Goal: Find specific page/section: Find specific page/section

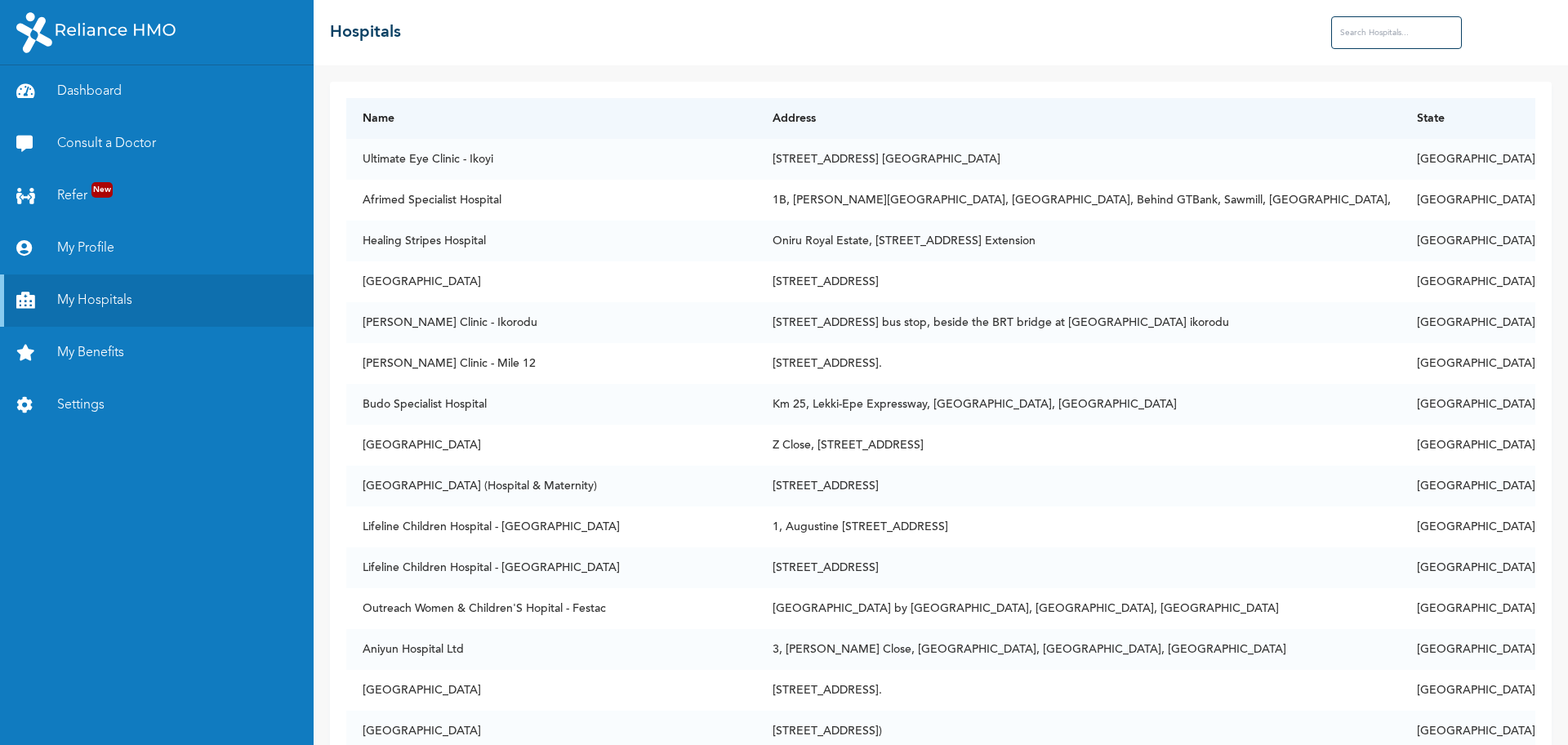
click at [1363, 34] on input "text" at bounding box center [1397, 32] width 130 height 33
type input "cedar"
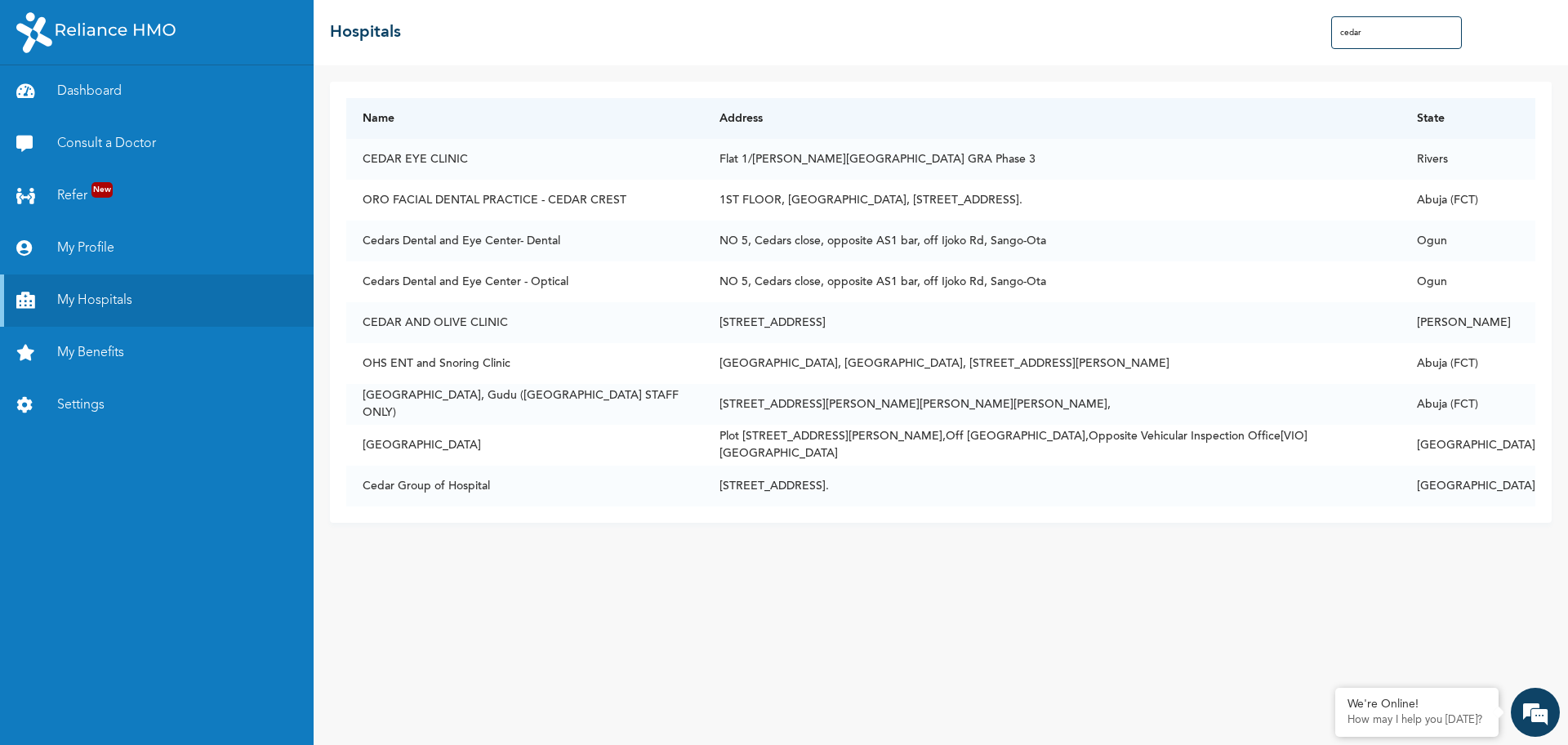
click at [1392, 30] on input "cedar" at bounding box center [1397, 32] width 130 height 33
click at [1353, 32] on input "cedar" at bounding box center [1397, 32] width 130 height 33
click at [1358, 31] on input "cedar" at bounding box center [1397, 32] width 130 height 33
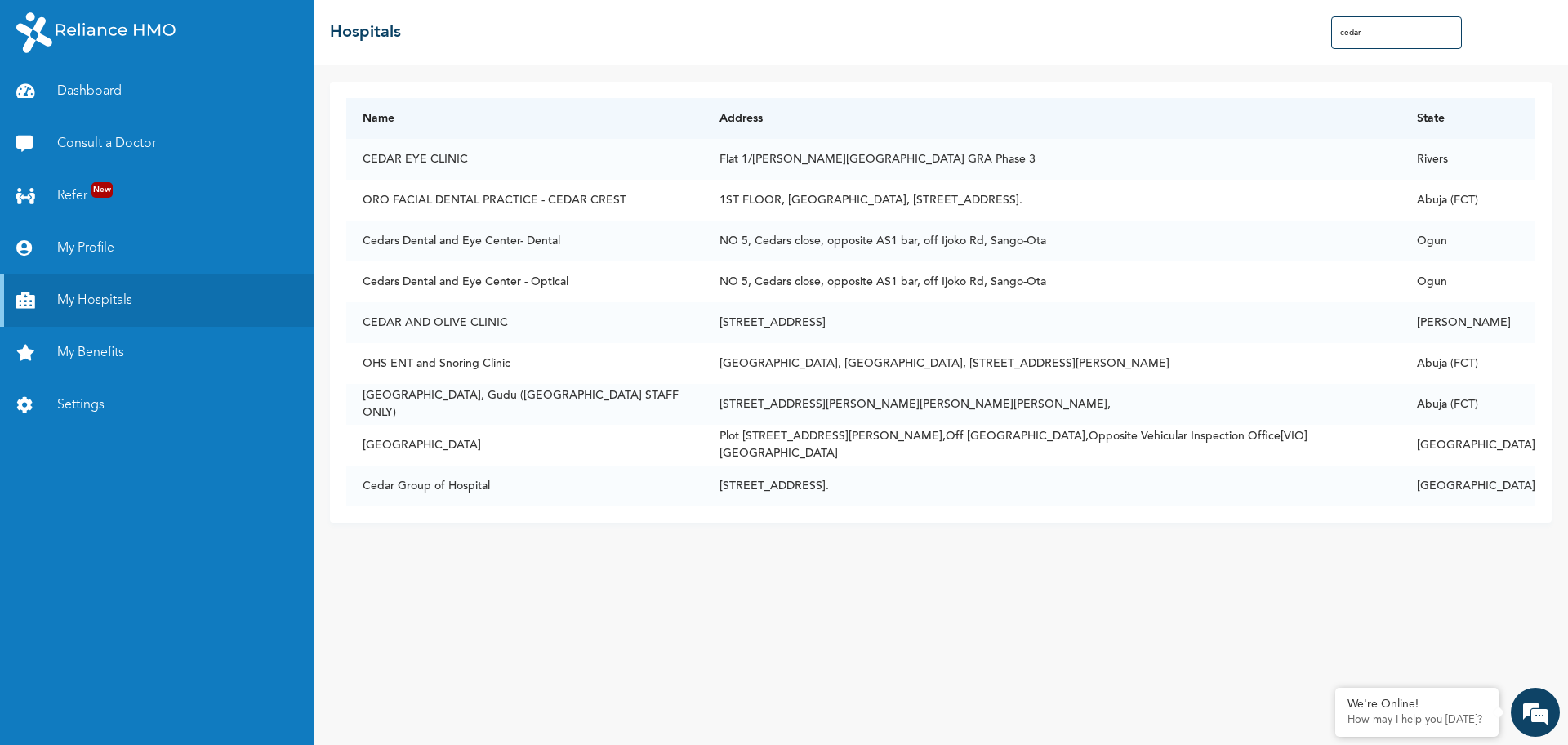
click at [1358, 31] on input "cedar" at bounding box center [1397, 32] width 130 height 33
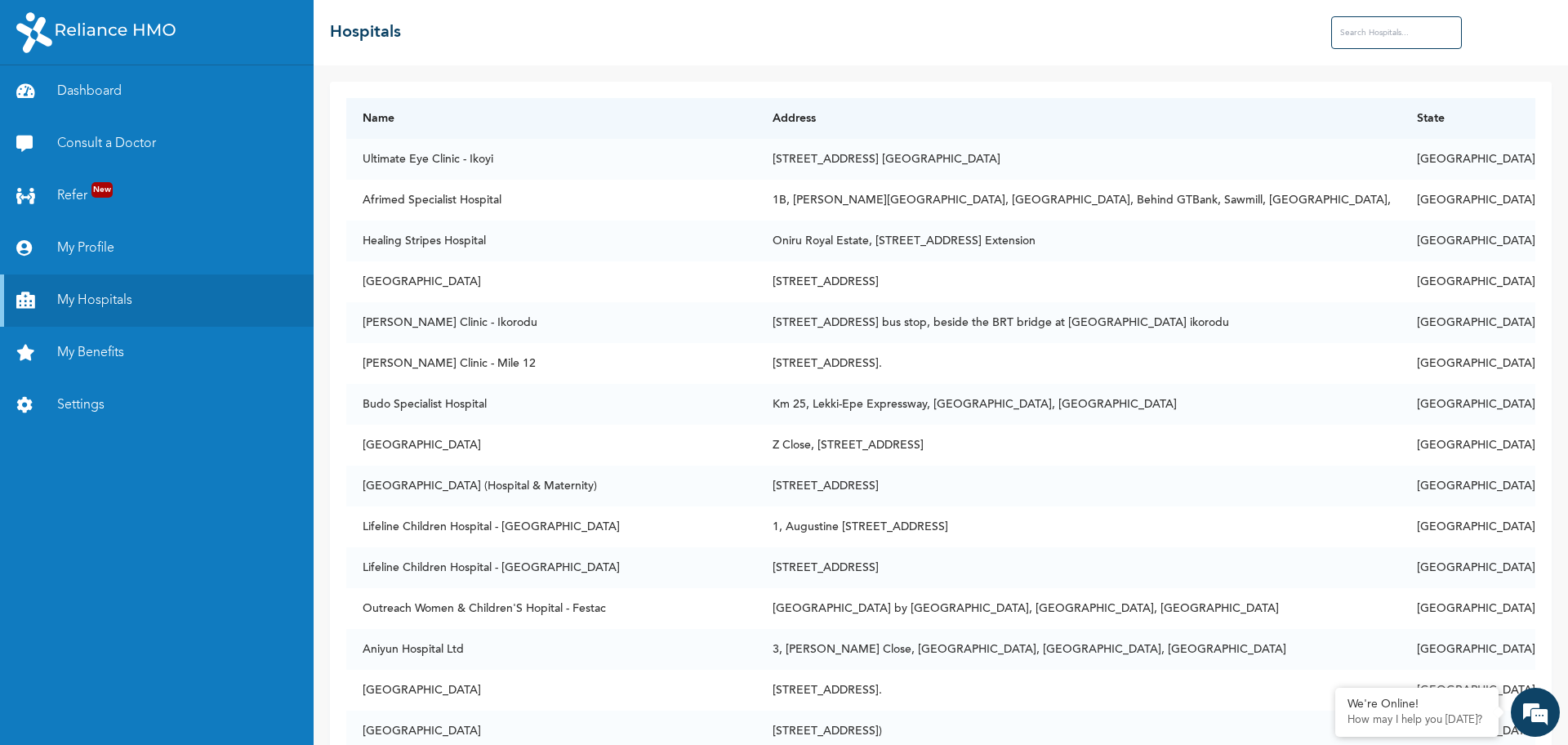
click at [1404, 30] on input "text" at bounding box center [1397, 32] width 130 height 33
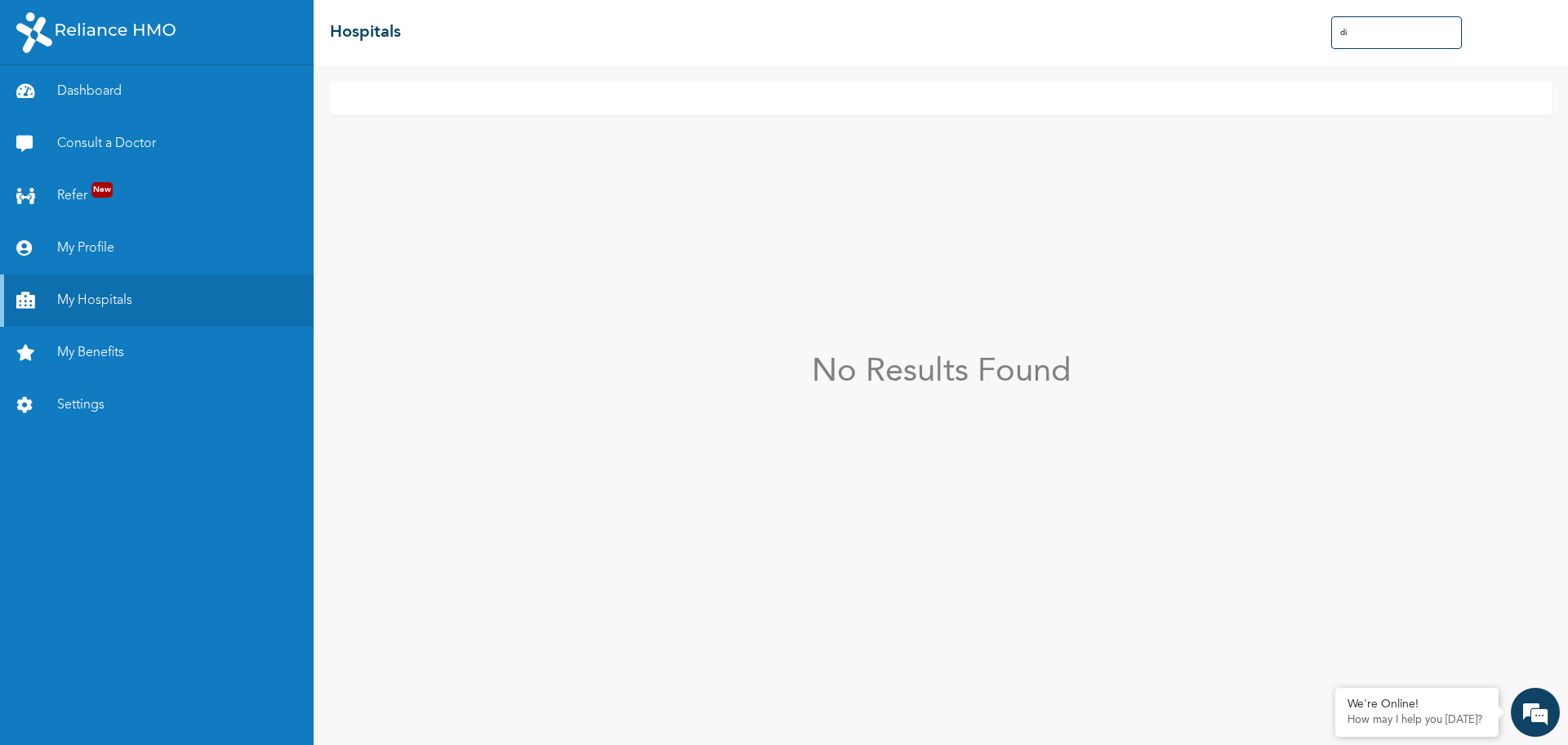
type input "d"
type input "v"
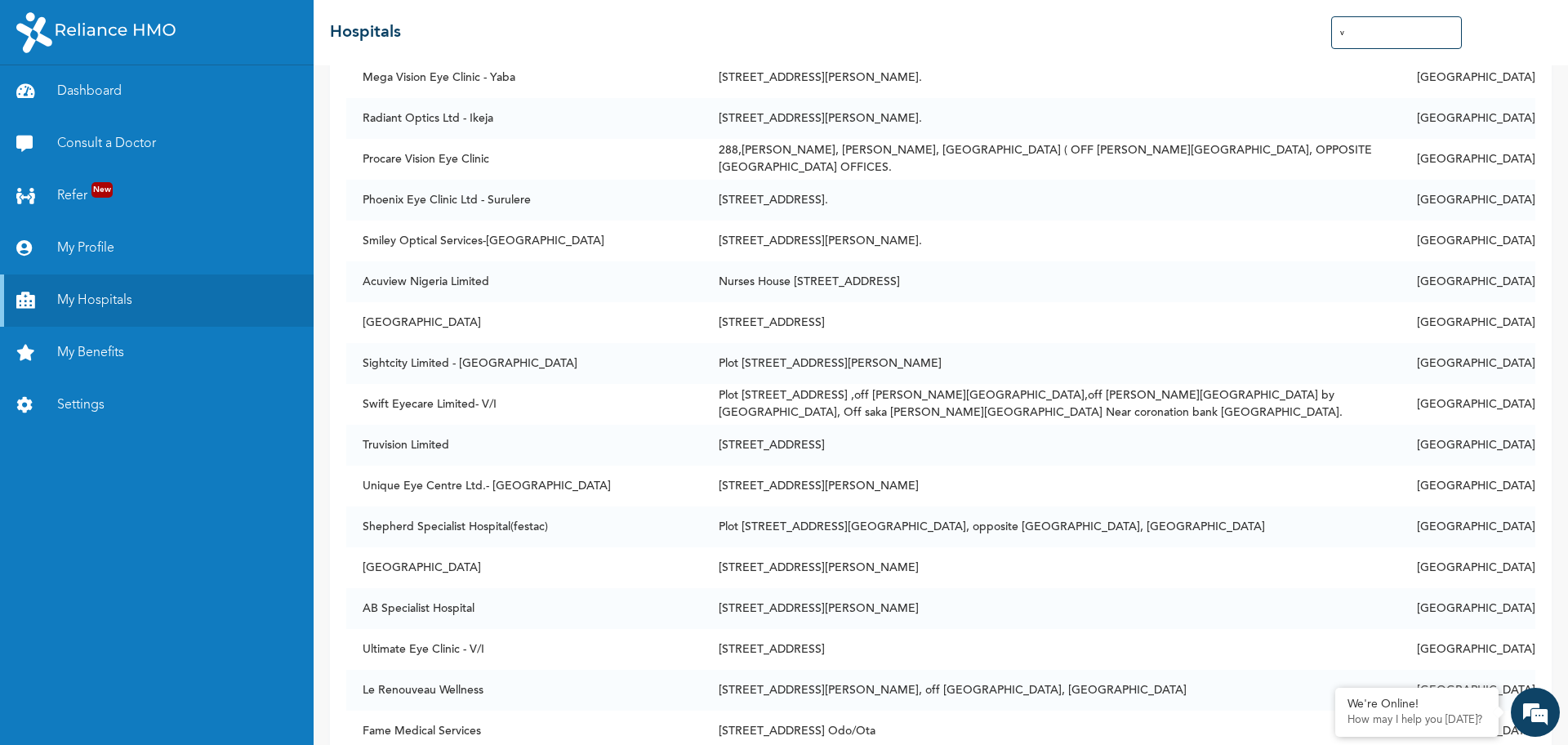
scroll to position [1716, 0]
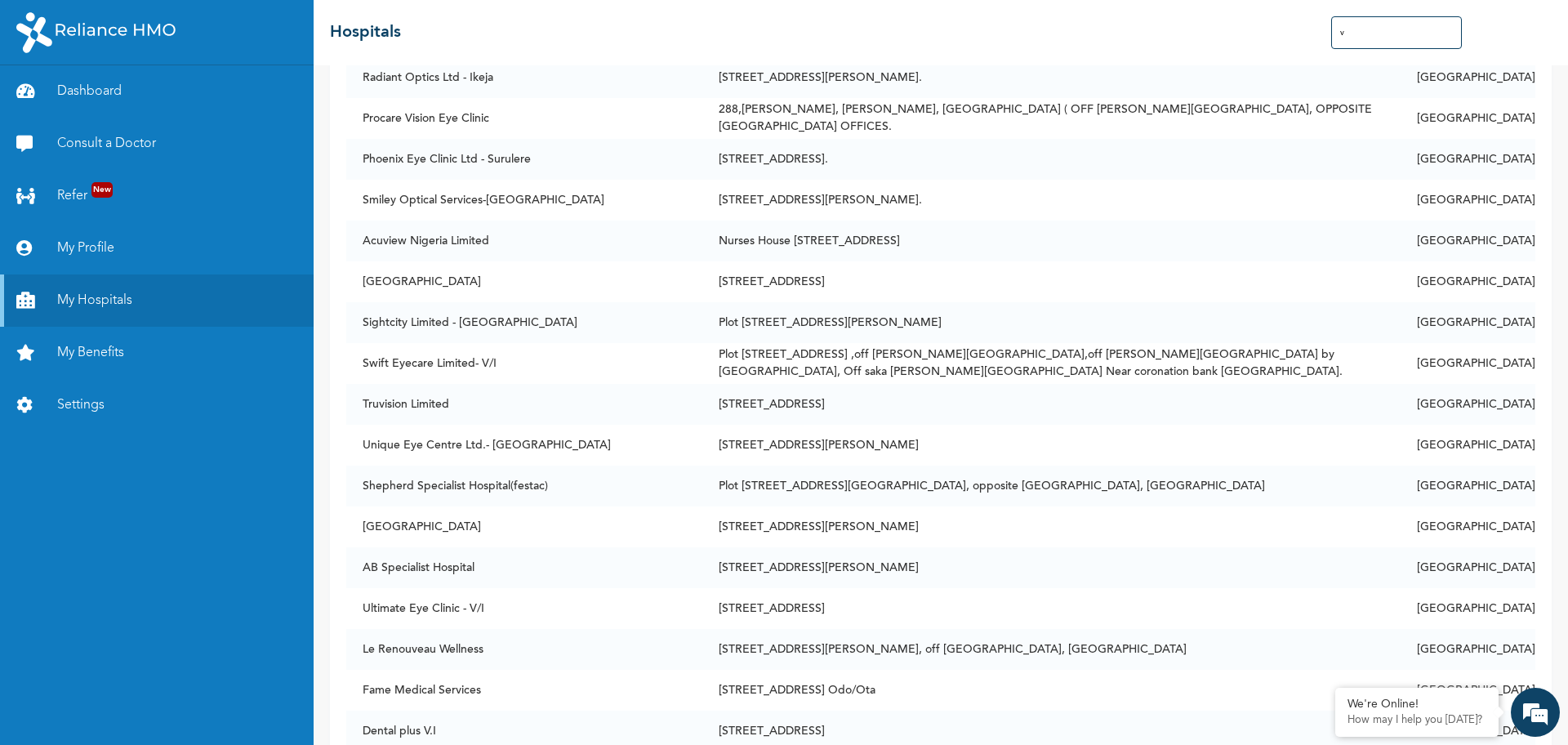
drag, startPoint x: 1373, startPoint y: 41, endPoint x: 1330, endPoint y: 28, distance: 44.9
click at [1330, 28] on div "☰ Hospitals v" at bounding box center [940, 32] width 1254 height 65
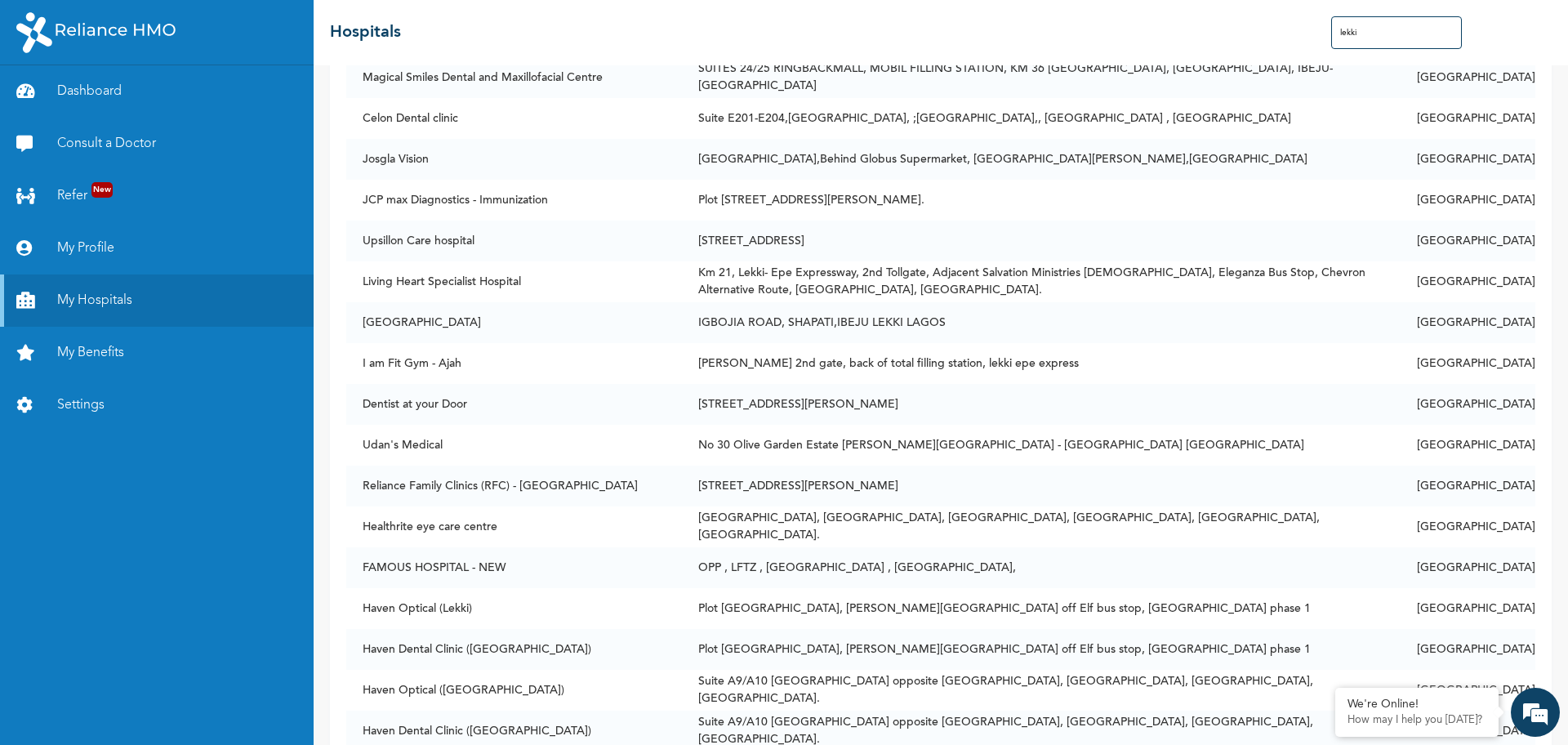
type input "lekki"
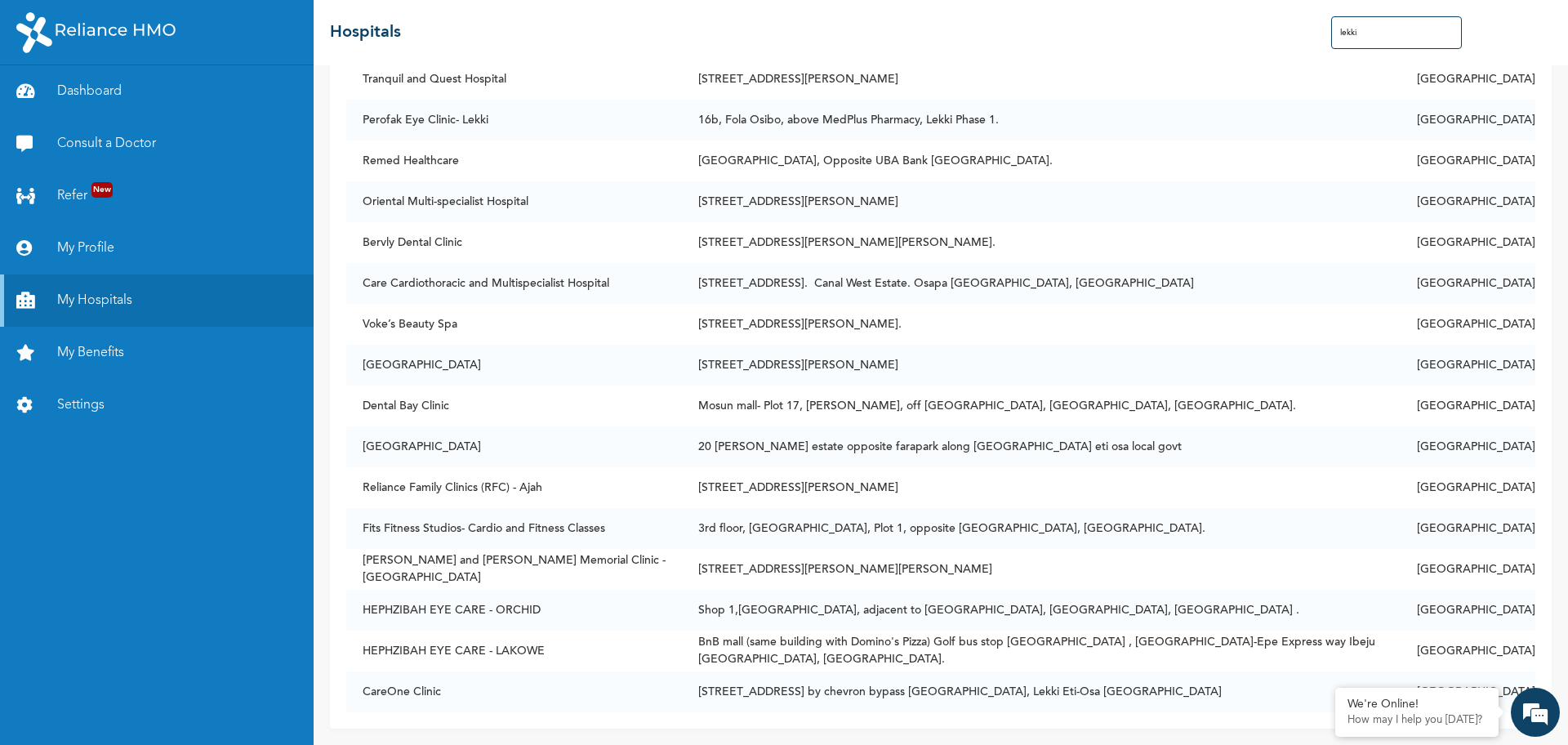
scroll to position [4548, 0]
drag, startPoint x: 1398, startPoint y: 24, endPoint x: 1288, endPoint y: 26, distance: 110.0
click at [1288, 26] on div "☰ Hospitals lekki" at bounding box center [940, 32] width 1254 height 65
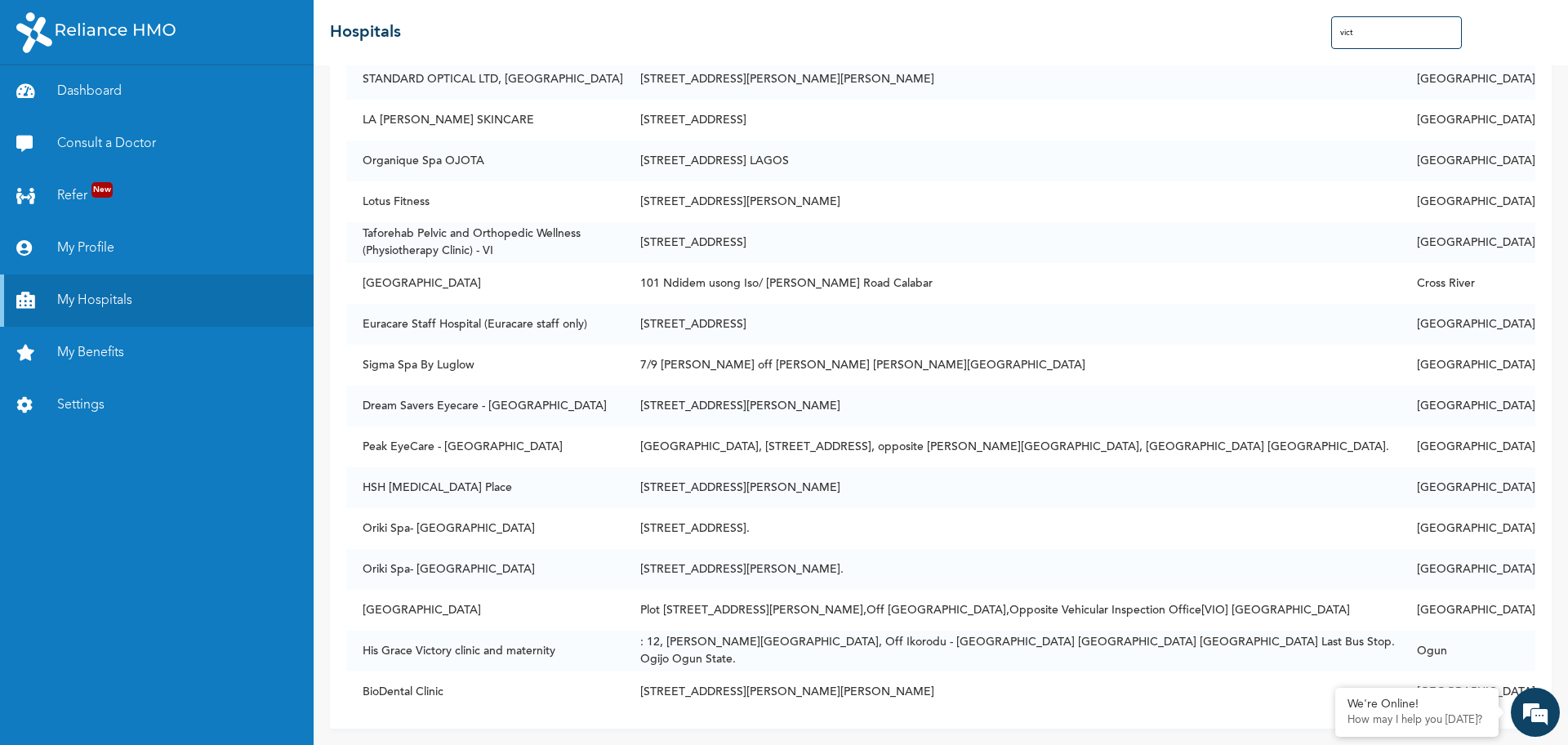
scroll to position [1484, 0]
type input "victo"
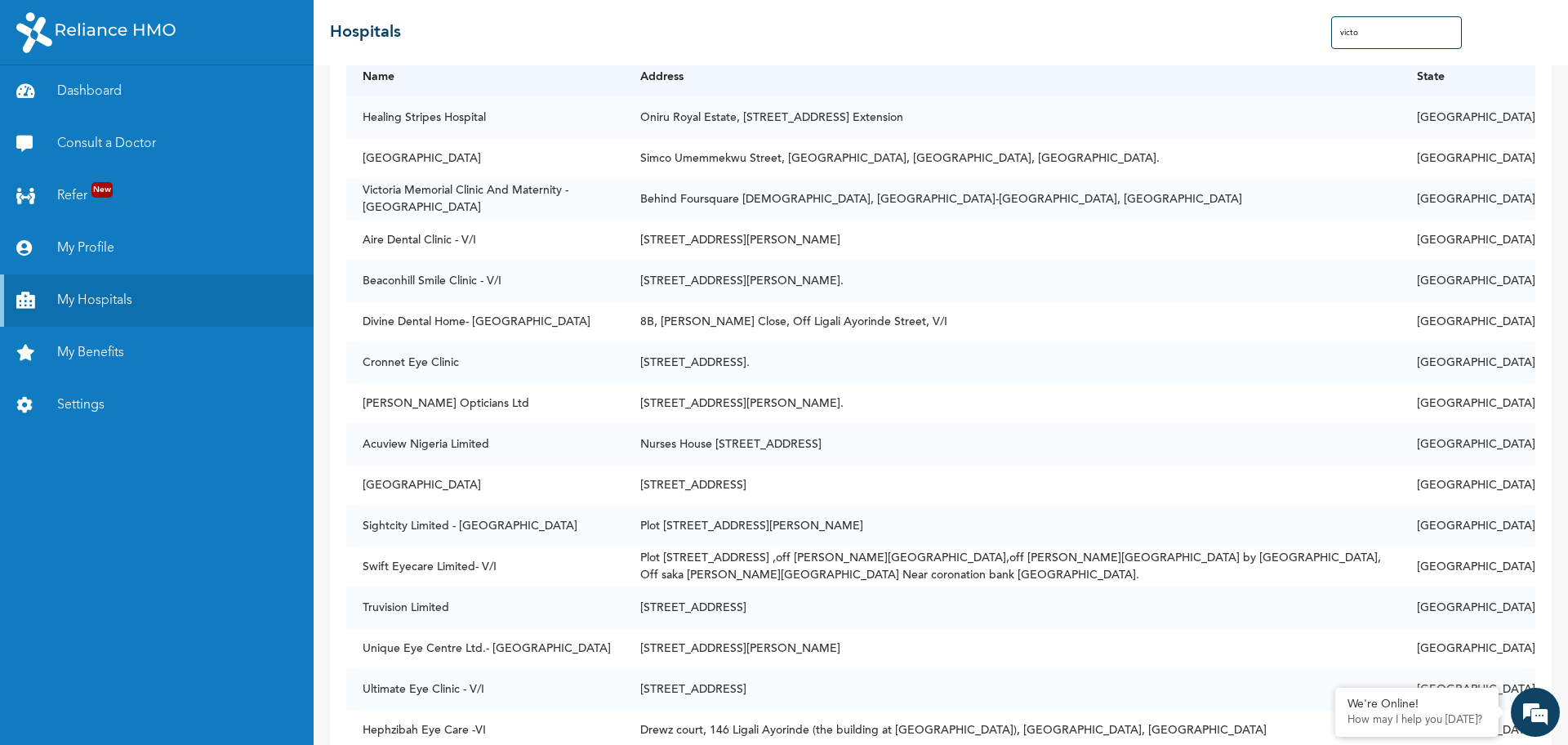
scroll to position [0, 0]
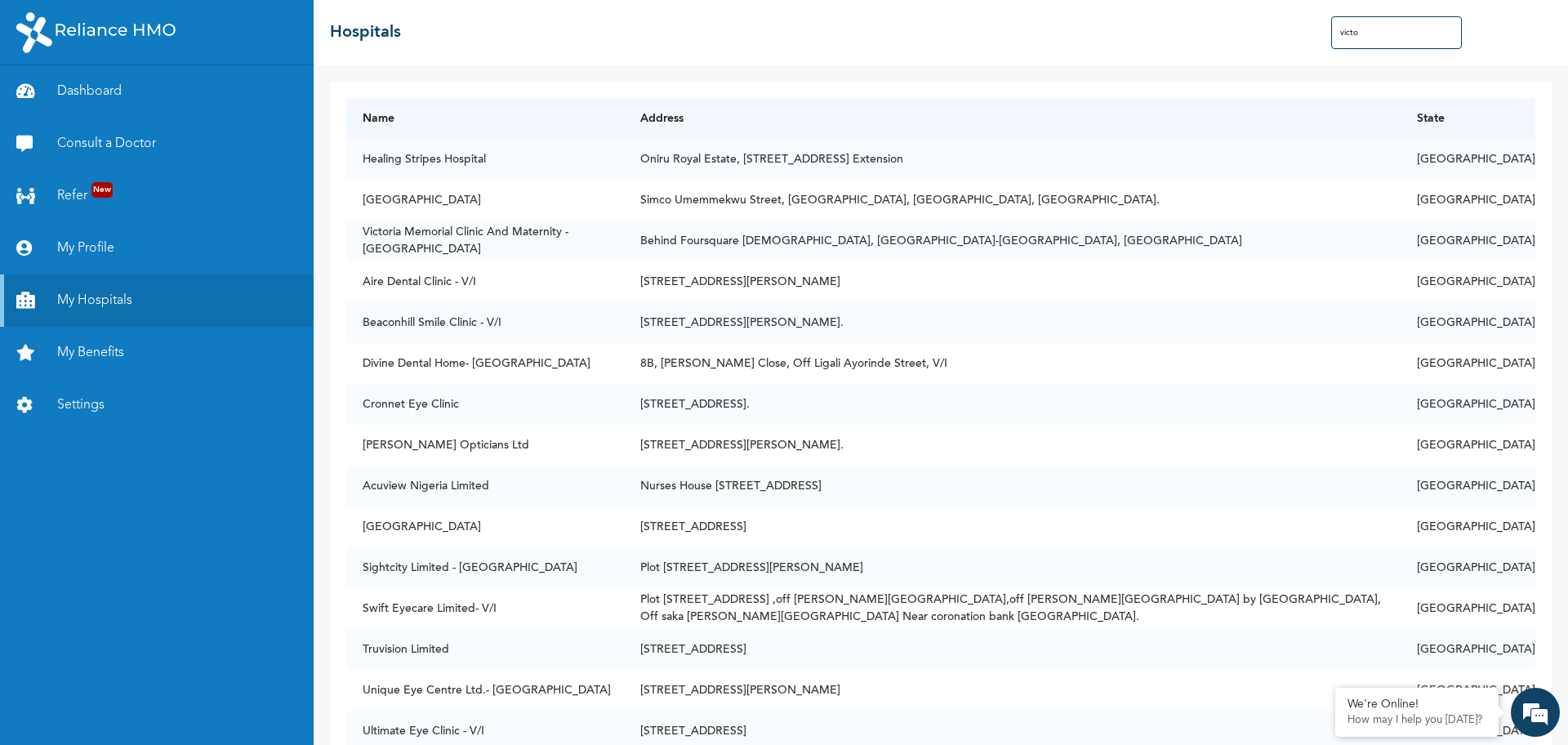
drag, startPoint x: 1363, startPoint y: 39, endPoint x: 1296, endPoint y: 15, distance: 71.2
click at [1296, 15] on div "☰ Hospitals victo" at bounding box center [940, 32] width 1254 height 65
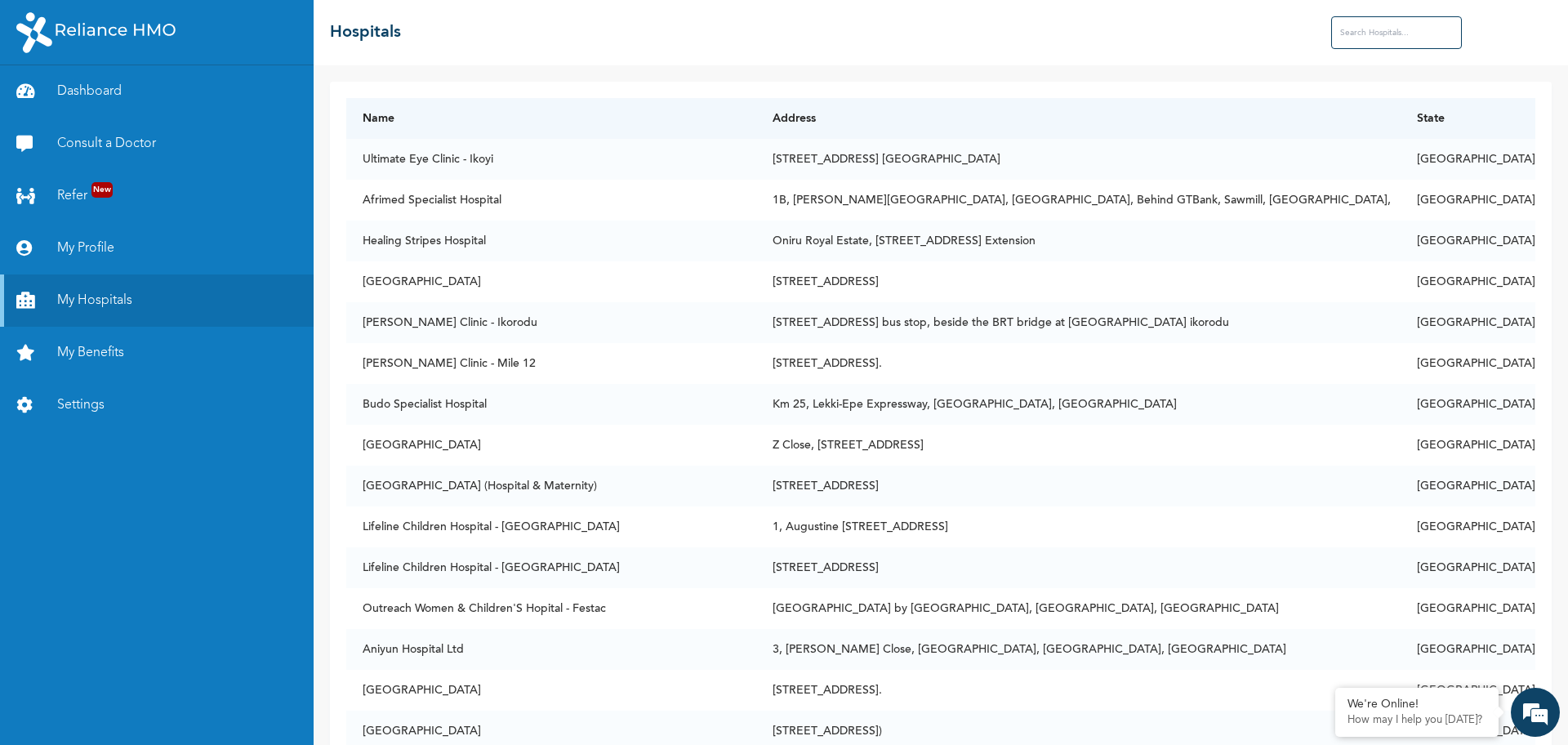
click at [1378, 34] on input "text" at bounding box center [1397, 32] width 130 height 33
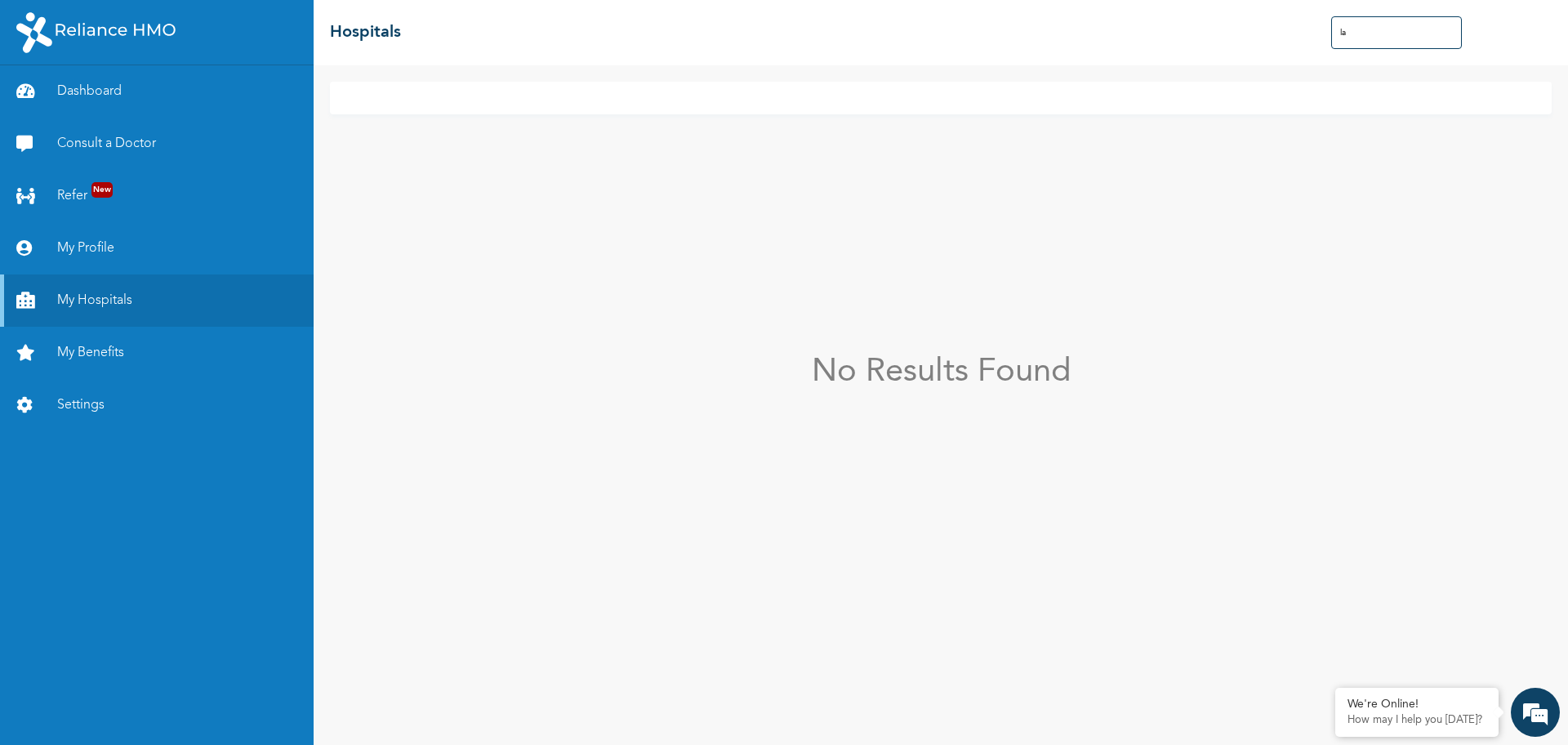
type input "l"
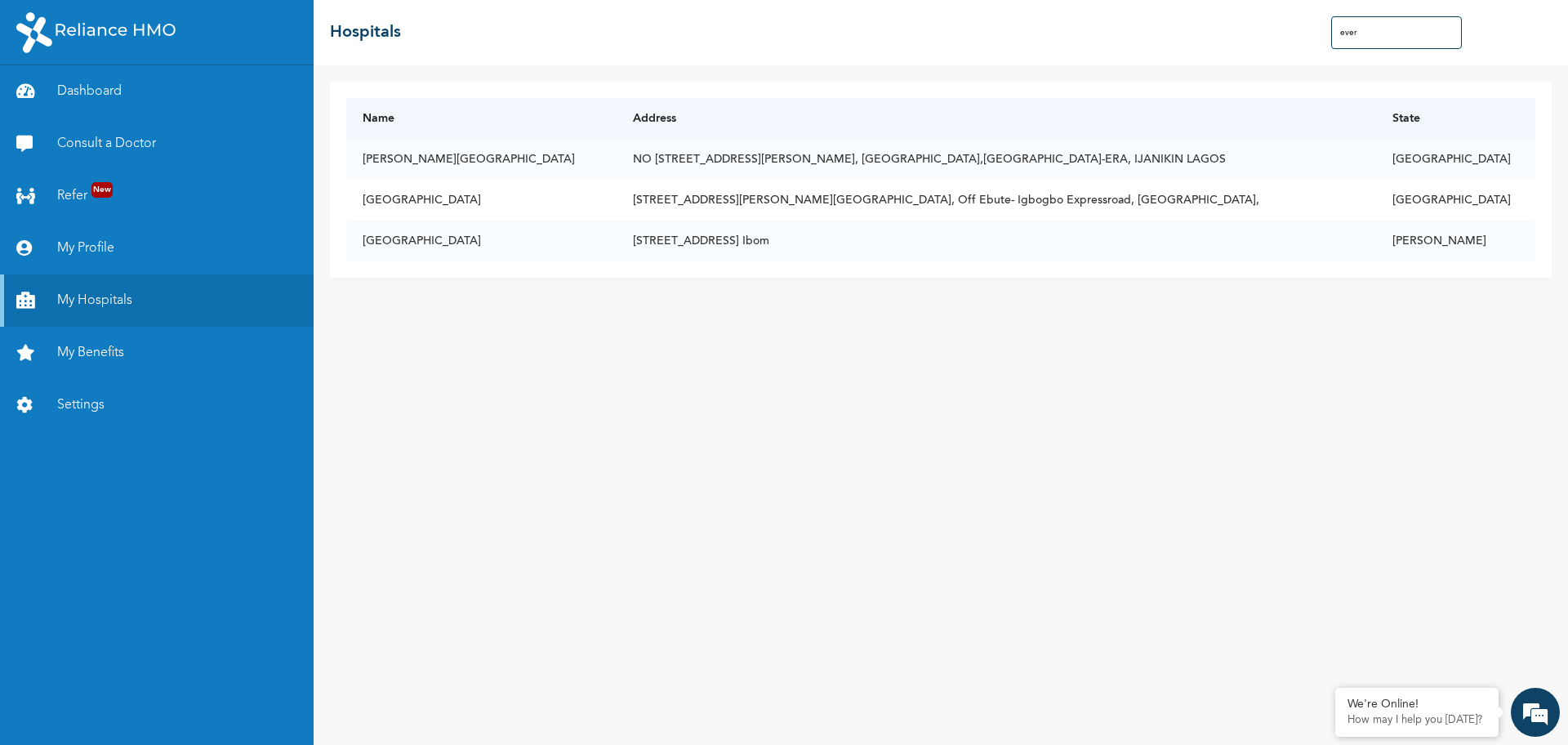
type input "ever"
